Goal: Find specific page/section: Find specific page/section

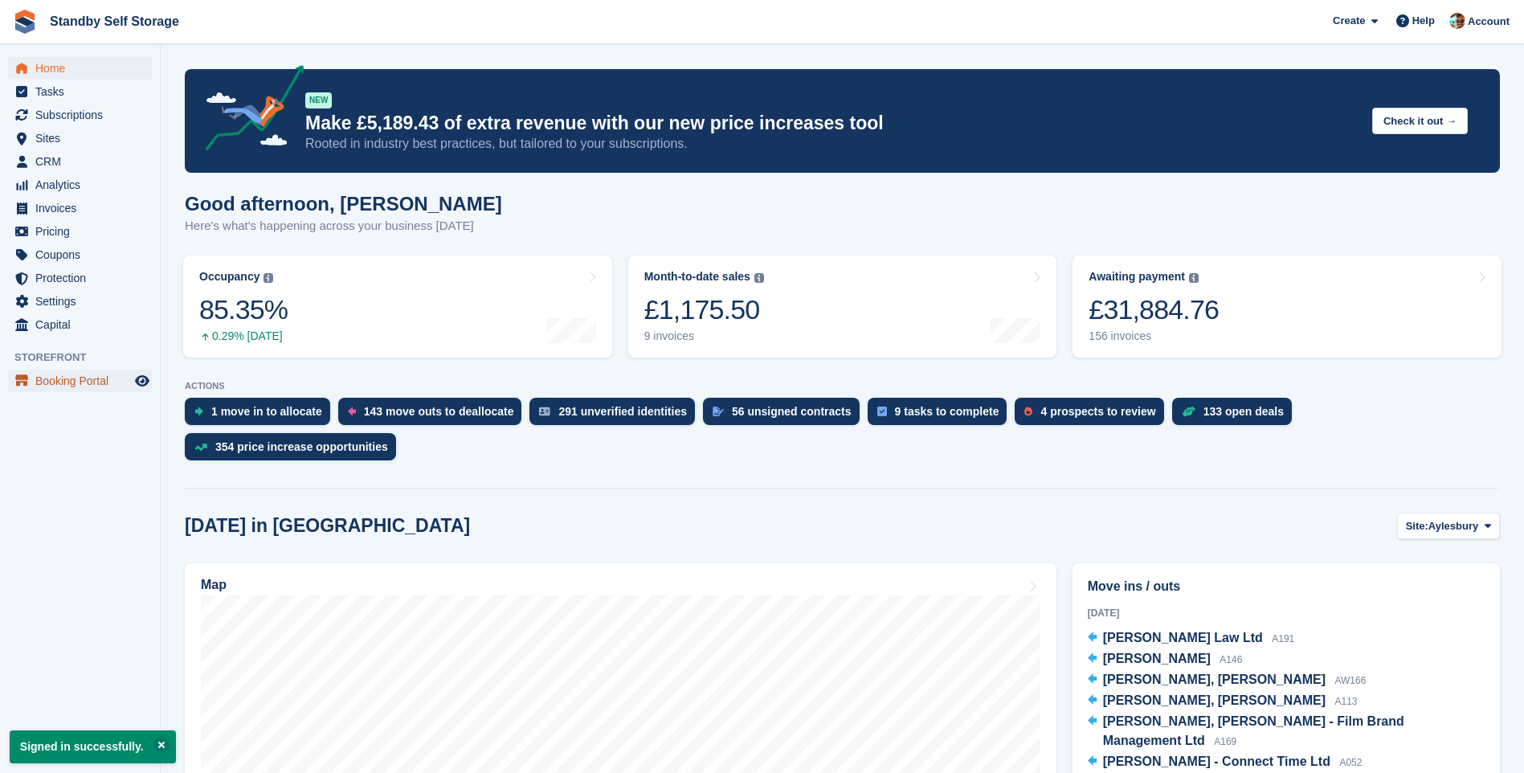
click at [63, 375] on span "Booking Portal" at bounding box center [83, 381] width 96 height 22
click at [84, 378] on span "Booking Portal" at bounding box center [83, 381] width 96 height 22
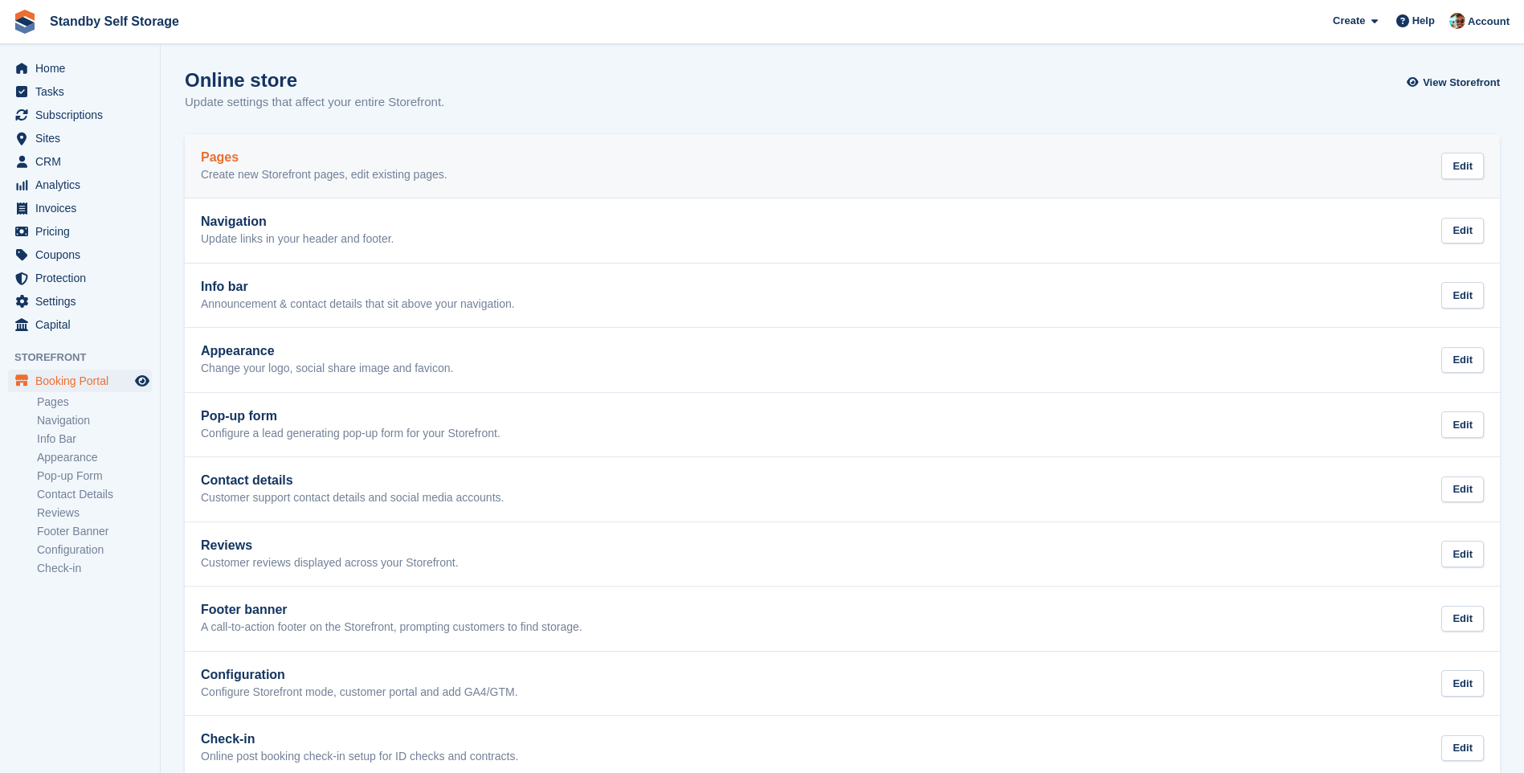
click at [313, 161] on h2 "Pages" at bounding box center [324, 157] width 247 height 14
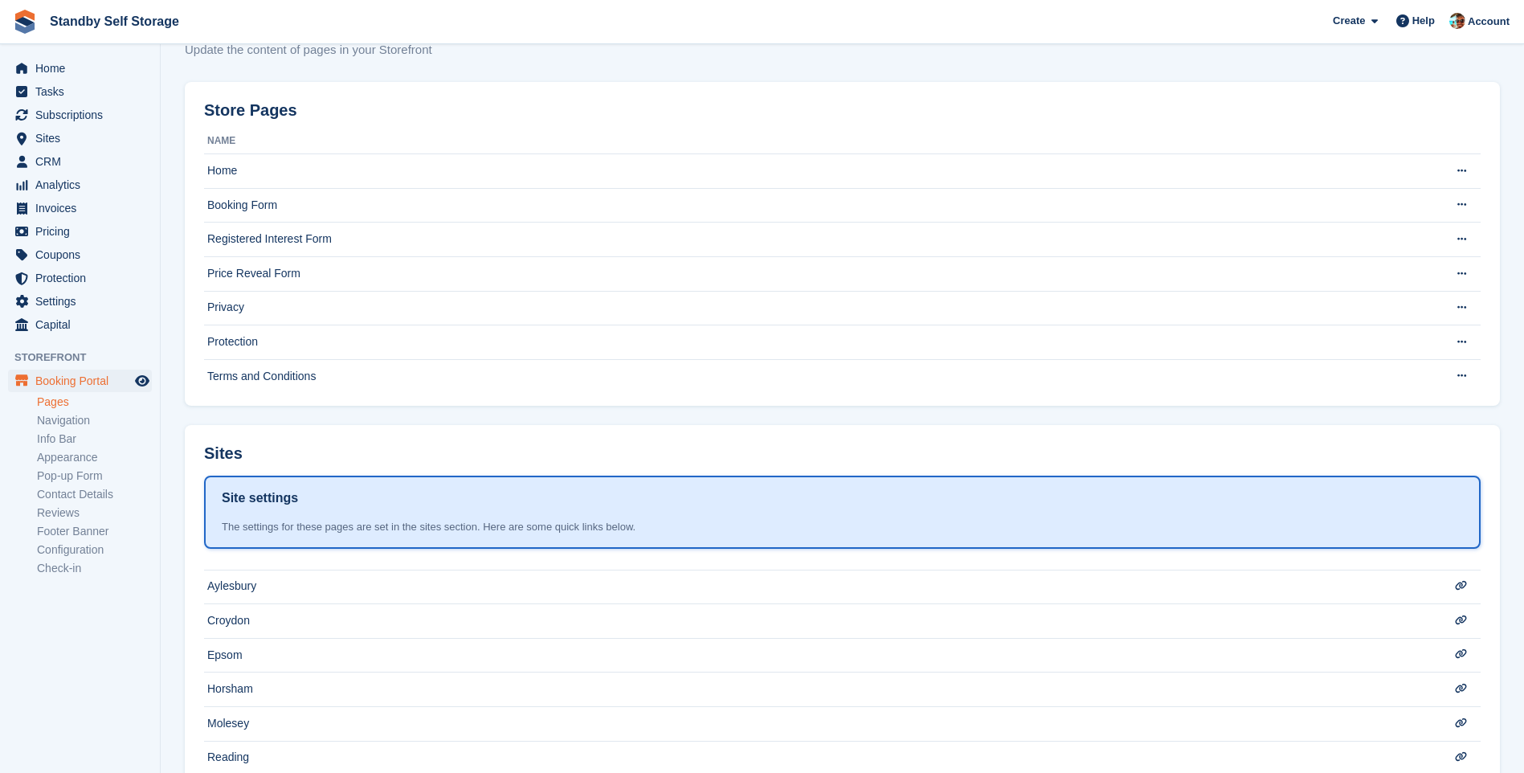
scroll to position [293, 0]
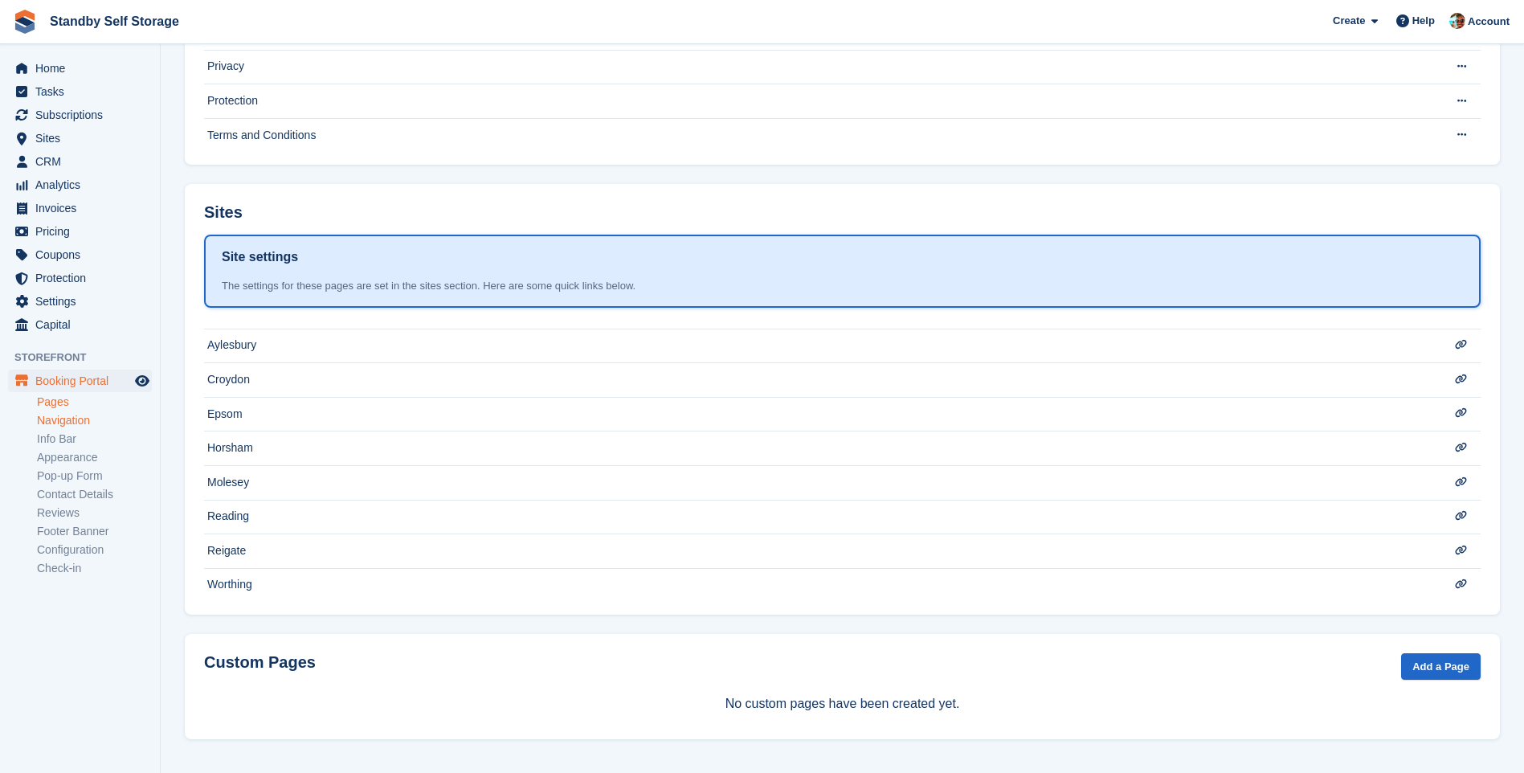
click at [71, 421] on link "Navigation" at bounding box center [94, 420] width 115 height 15
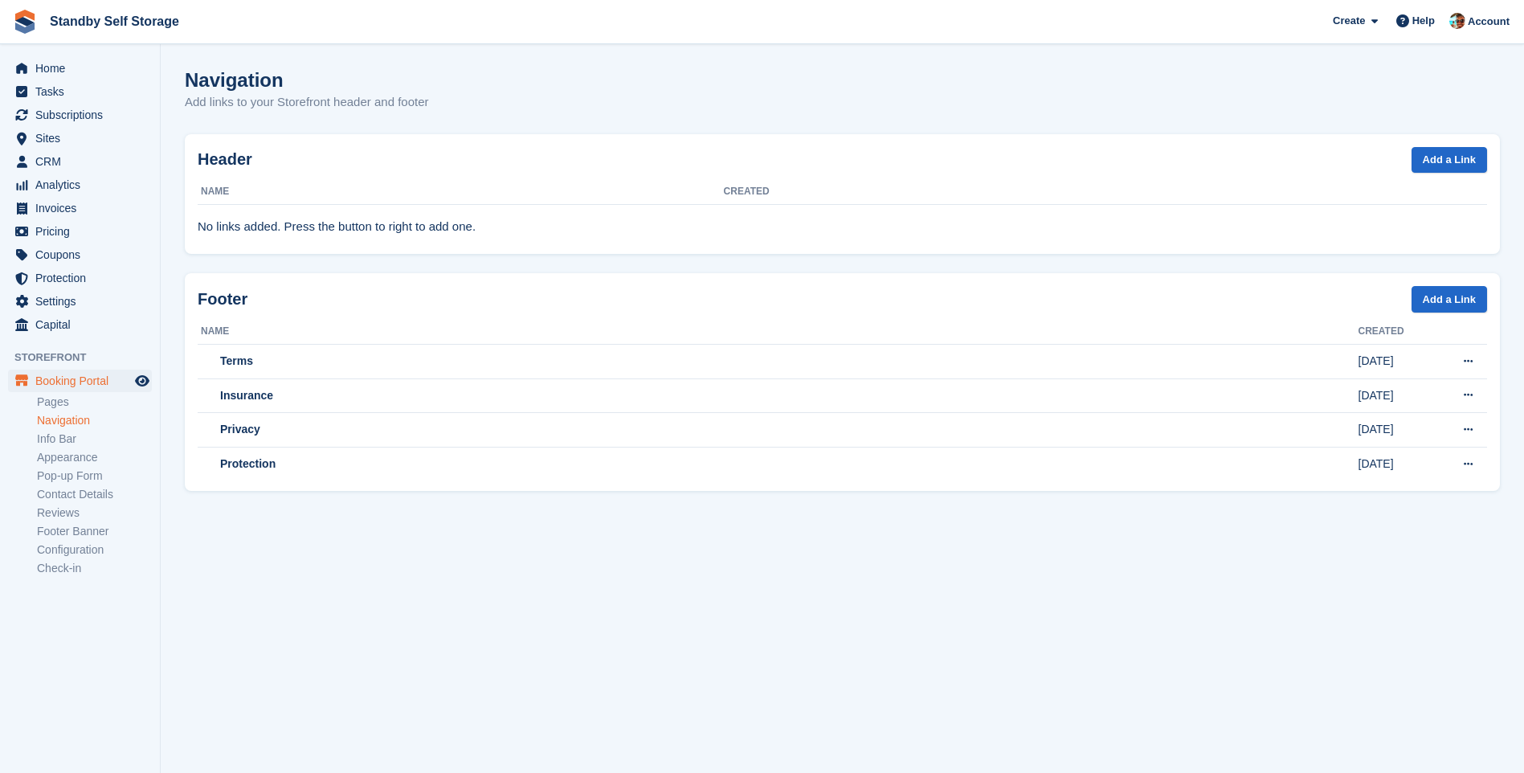
click at [52, 405] on link "Pages" at bounding box center [94, 402] width 115 height 15
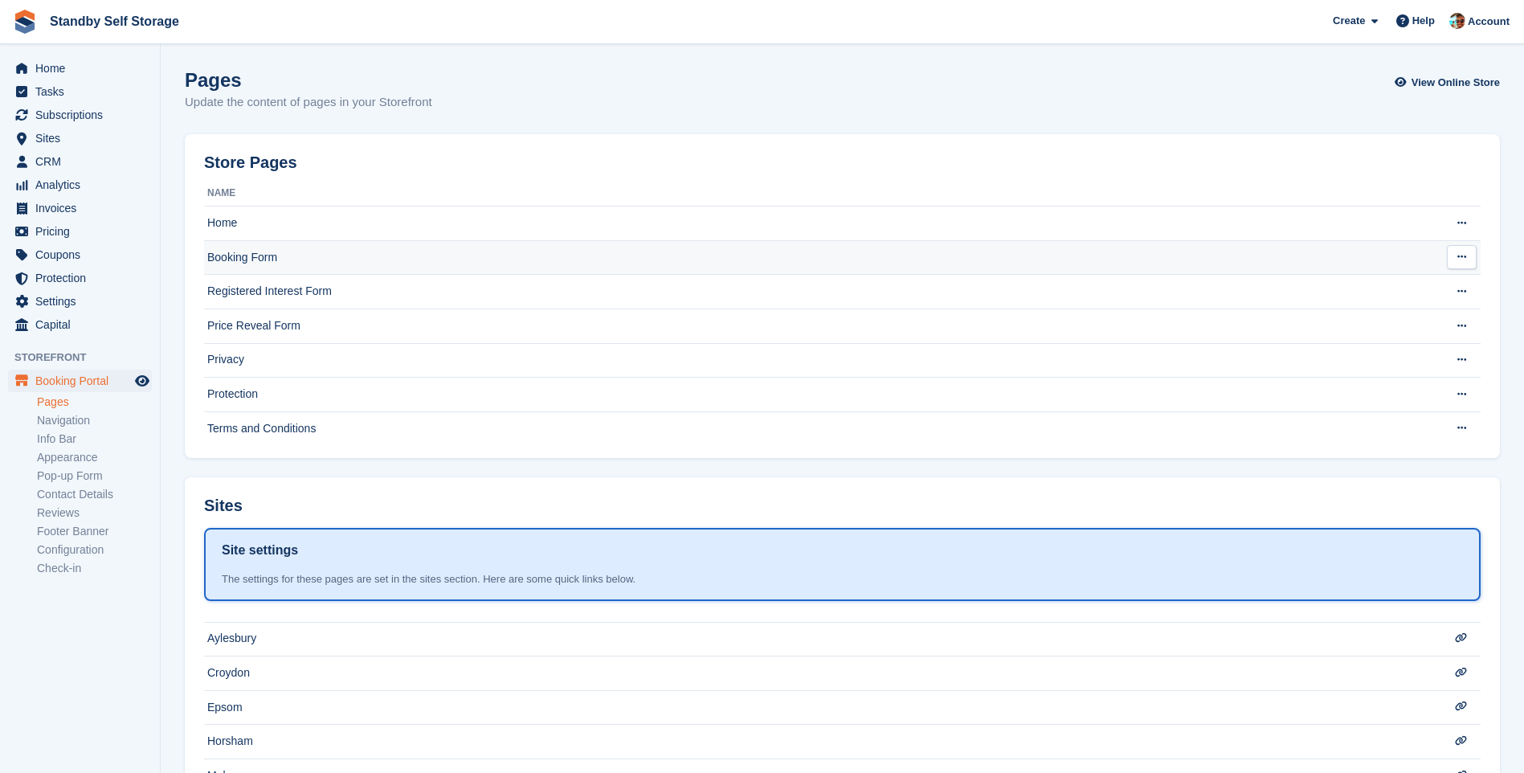
click at [220, 254] on td "Booking Form" at bounding box center [810, 257] width 1213 height 35
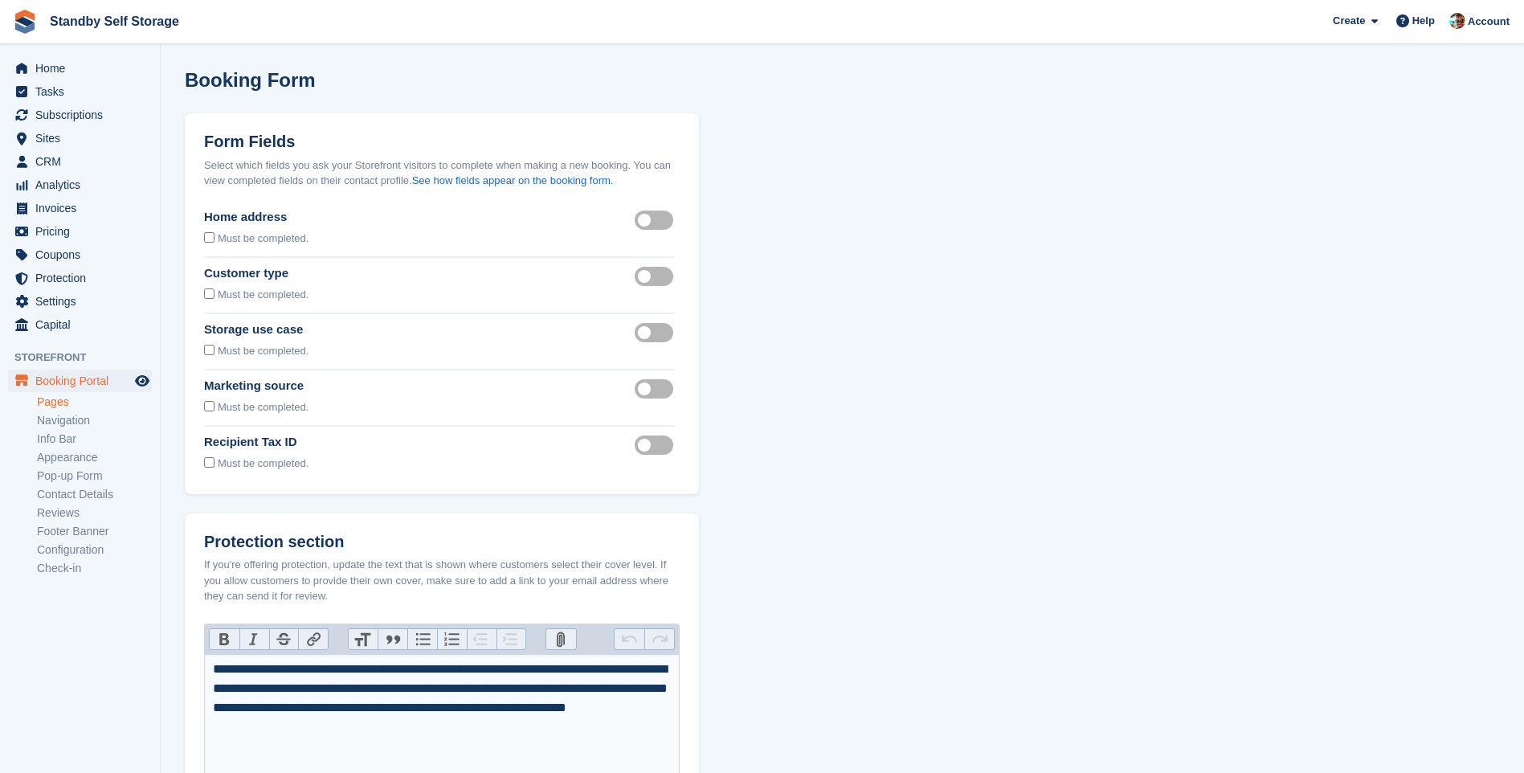
click at [52, 405] on link "Pages" at bounding box center [94, 402] width 115 height 15
